Goal: Information Seeking & Learning: Learn about a topic

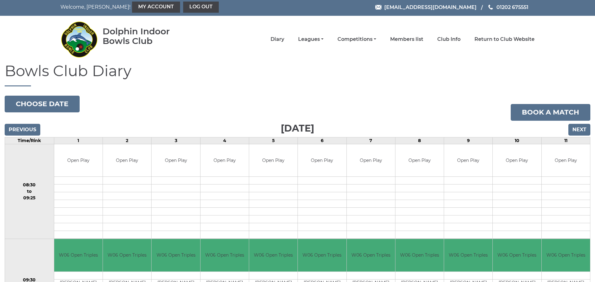
scroll to position [3, 0]
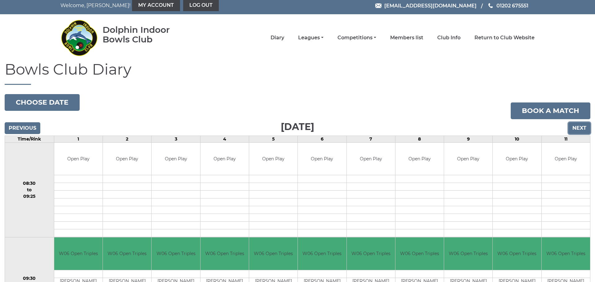
click at [581, 127] on input "Next" at bounding box center [579, 128] width 22 height 12
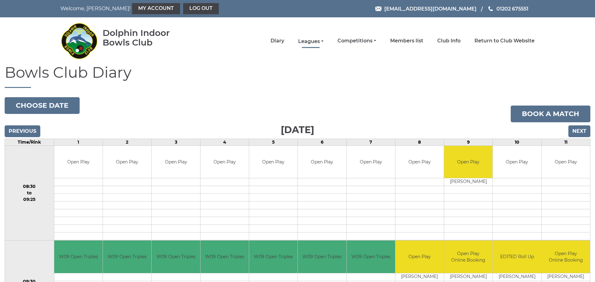
click at [310, 41] on link "Leagues" at bounding box center [310, 41] width 25 height 7
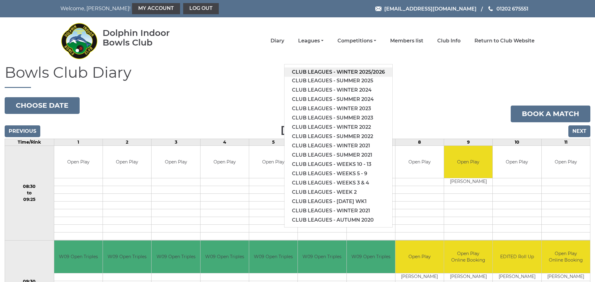
click at [321, 72] on link "Club leagues - Winter 2025/2026" at bounding box center [338, 72] width 108 height 9
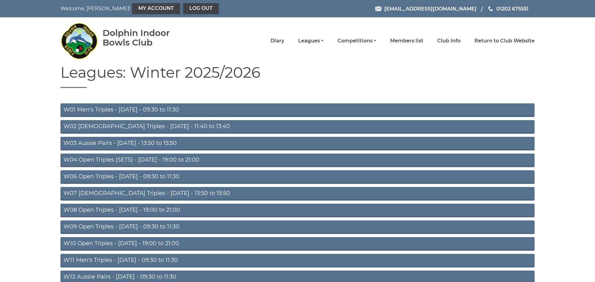
click at [139, 160] on link "W04 Open Triples (SETS) - Monday - 19:00 to 21:00" at bounding box center [297, 161] width 474 height 14
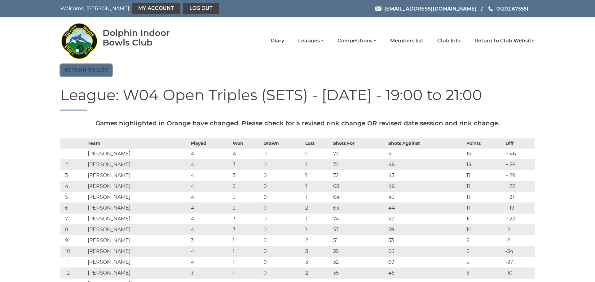
click at [86, 73] on link "Return to list" at bounding box center [85, 70] width 51 height 12
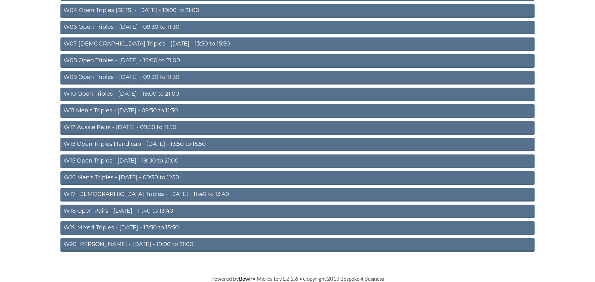
scroll to position [150, 0]
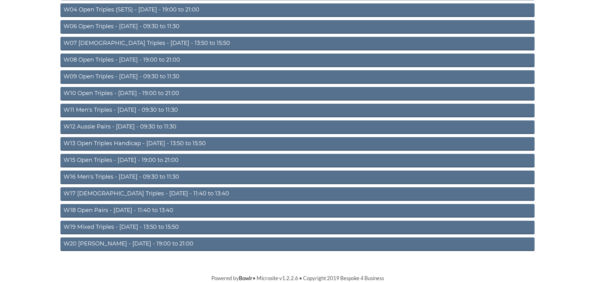
click at [124, 176] on link "W16 Men's Triples - Friday - 09:30 to 11:30" at bounding box center [297, 178] width 474 height 14
